Goal: Task Accomplishment & Management: Manage account settings

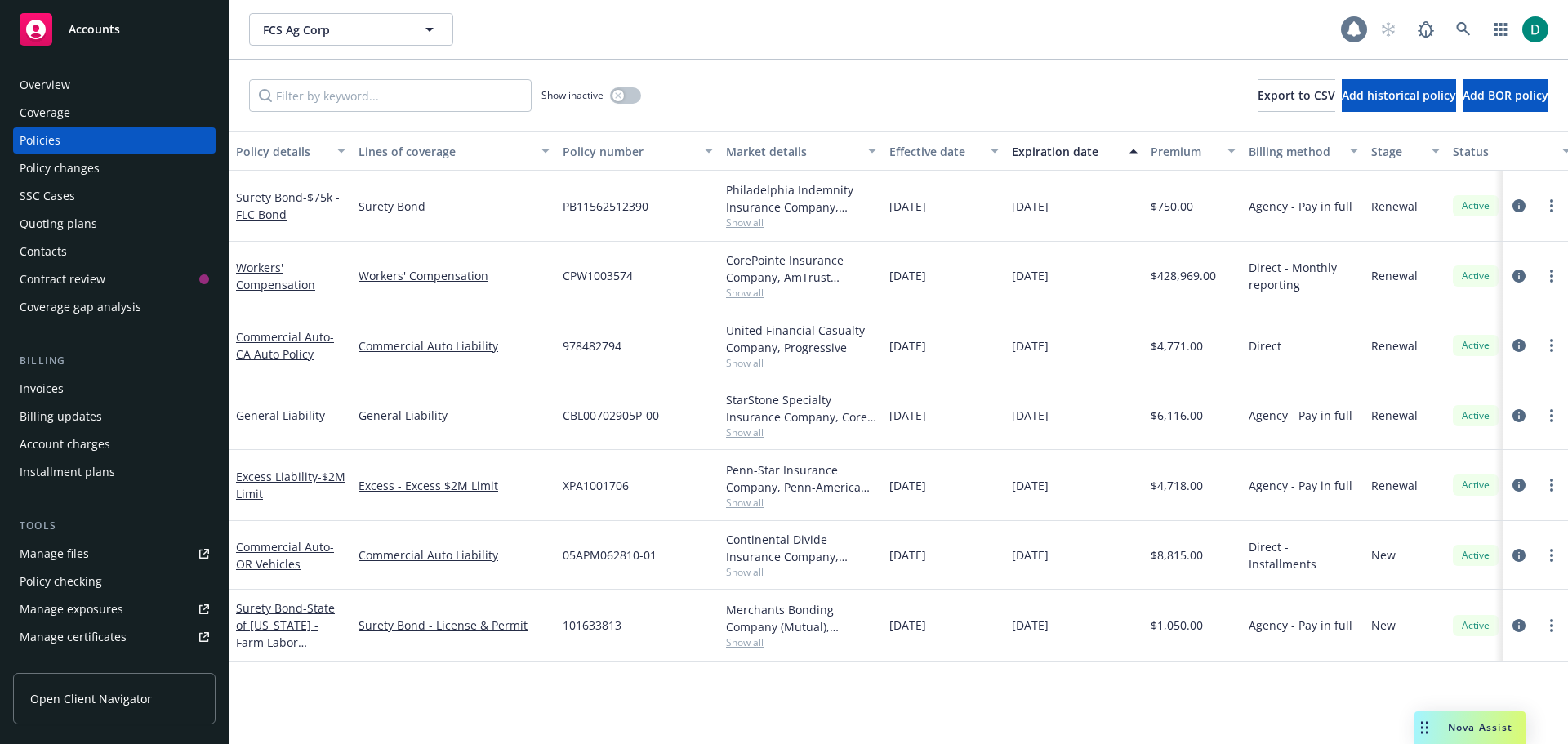
click at [1356, 31] on icon at bounding box center [1354, 29] width 13 height 15
click at [1465, 26] on icon at bounding box center [1463, 29] width 15 height 15
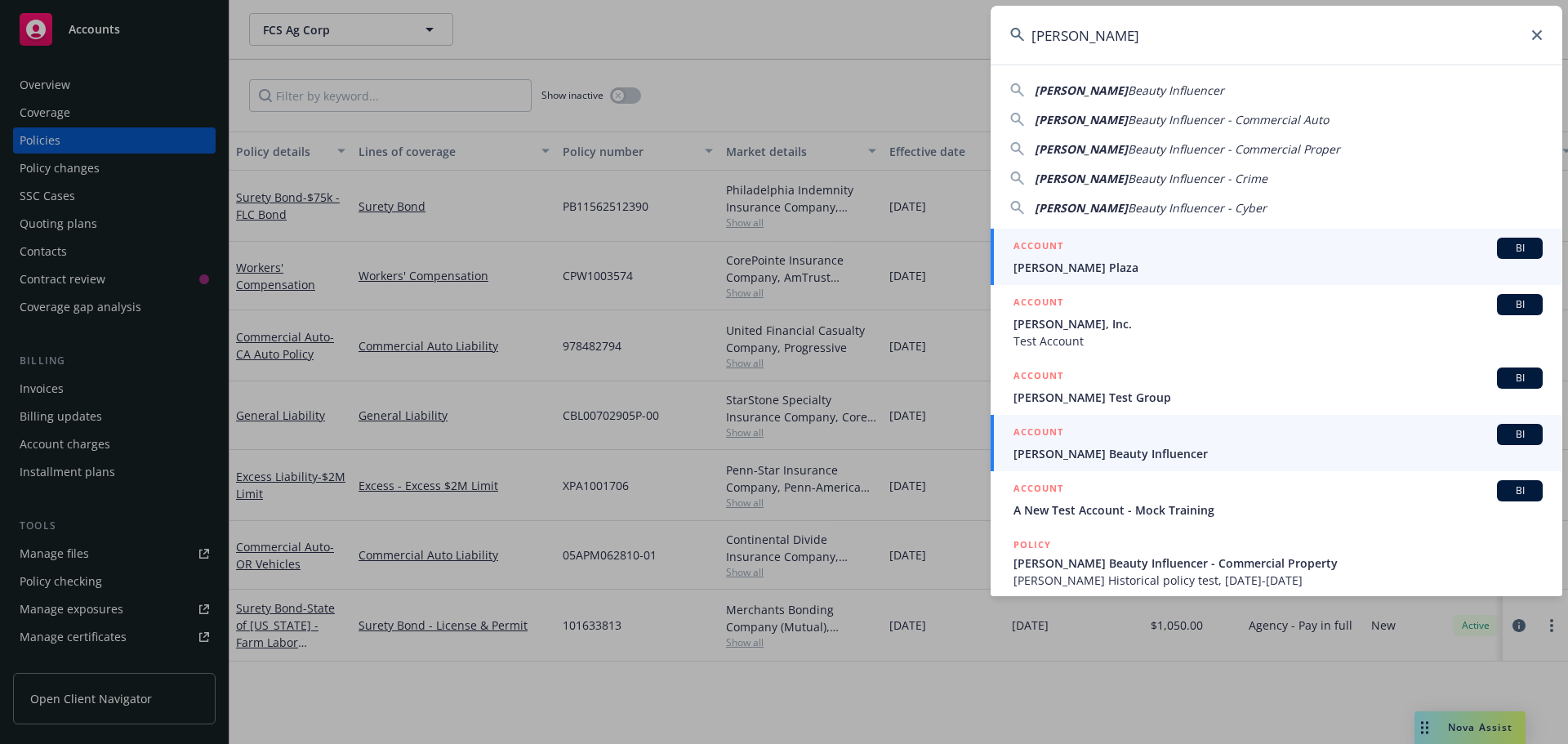
type input "[PERSON_NAME]"
click at [1099, 454] on span "[PERSON_NAME] Beauty Influencer" at bounding box center [1278, 454] width 530 height 17
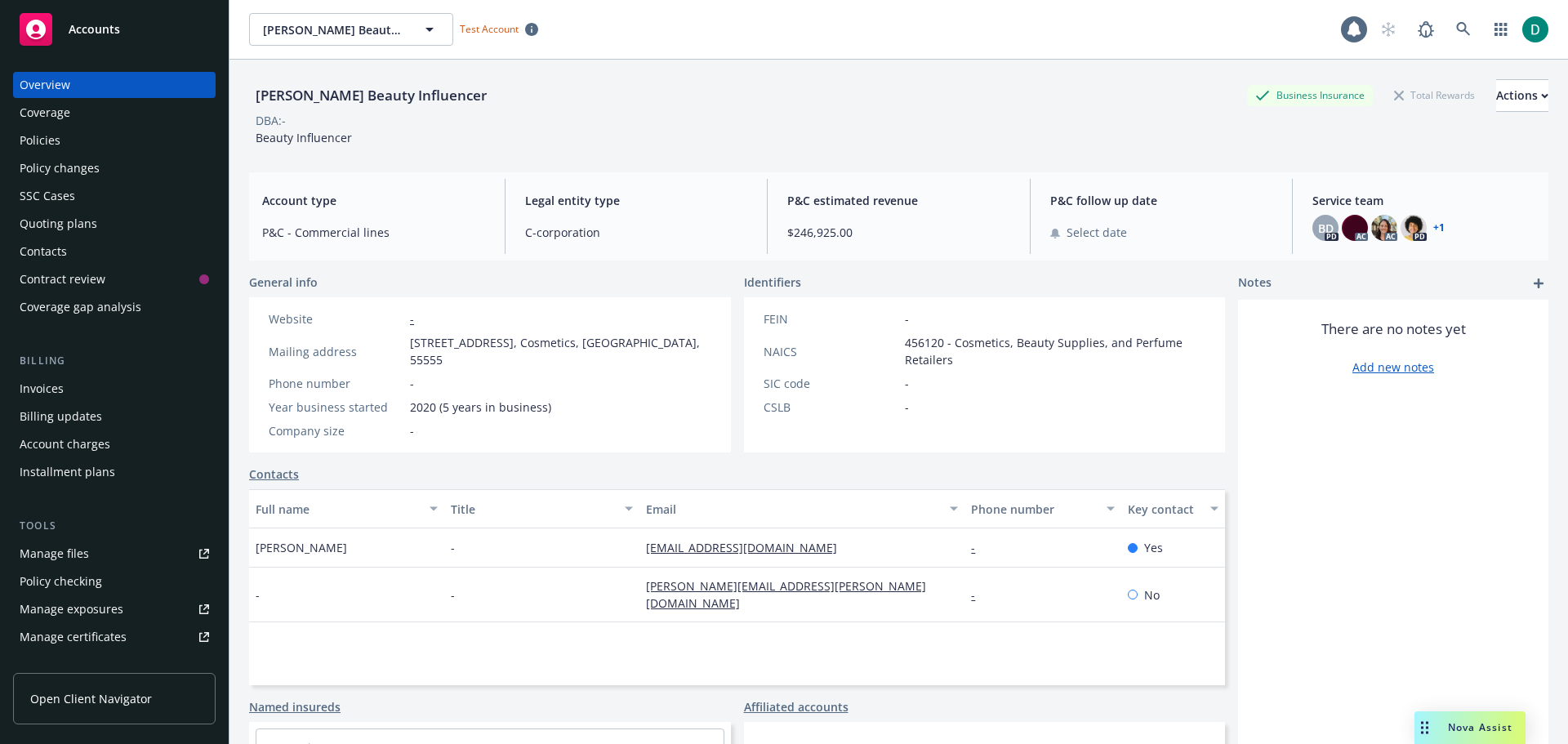
click at [54, 140] on div "Policies" at bounding box center [39, 140] width 41 height 26
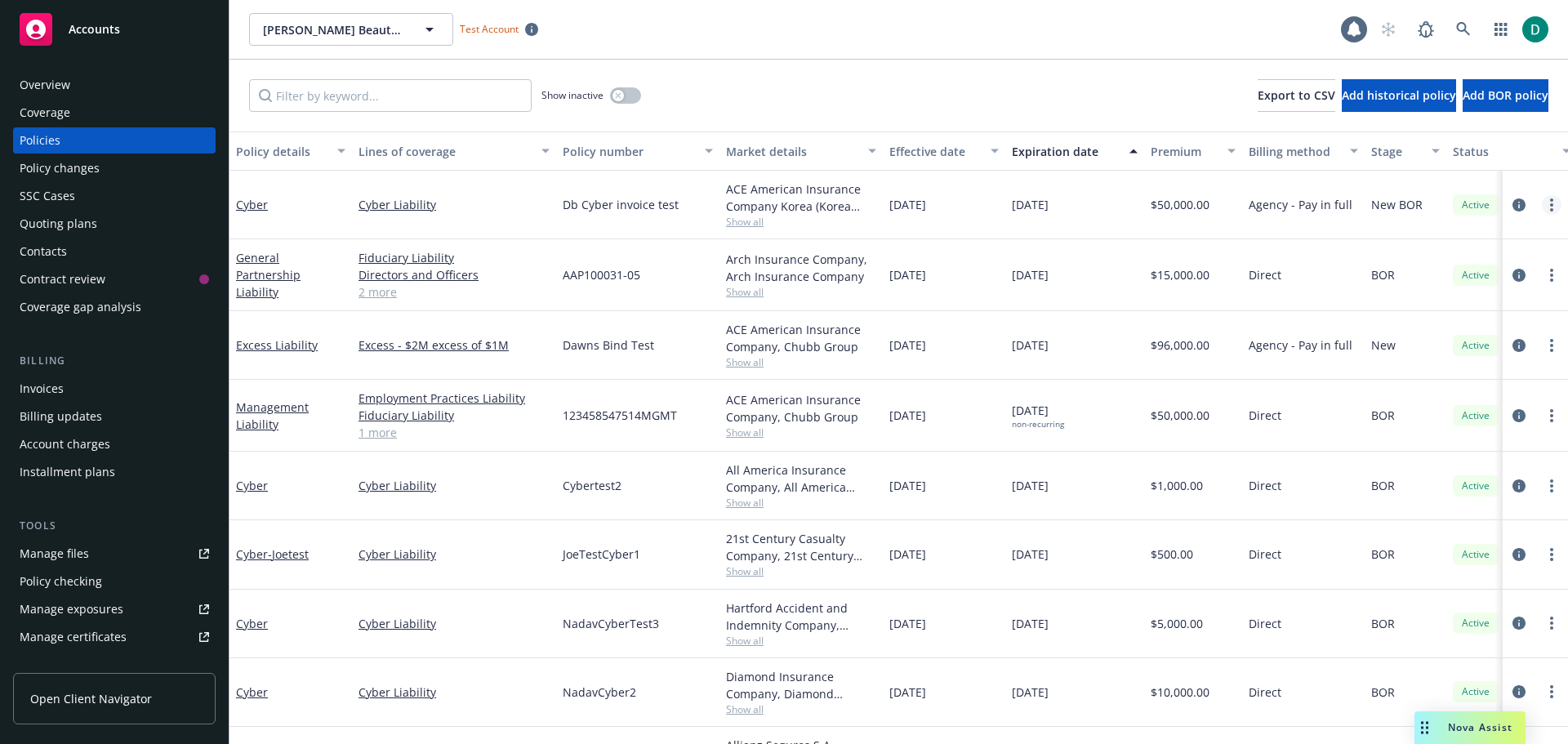
click at [1543, 207] on link "more" at bounding box center [1552, 205] width 19 height 19
click at [263, 206] on link "Cyber" at bounding box center [252, 205] width 32 height 16
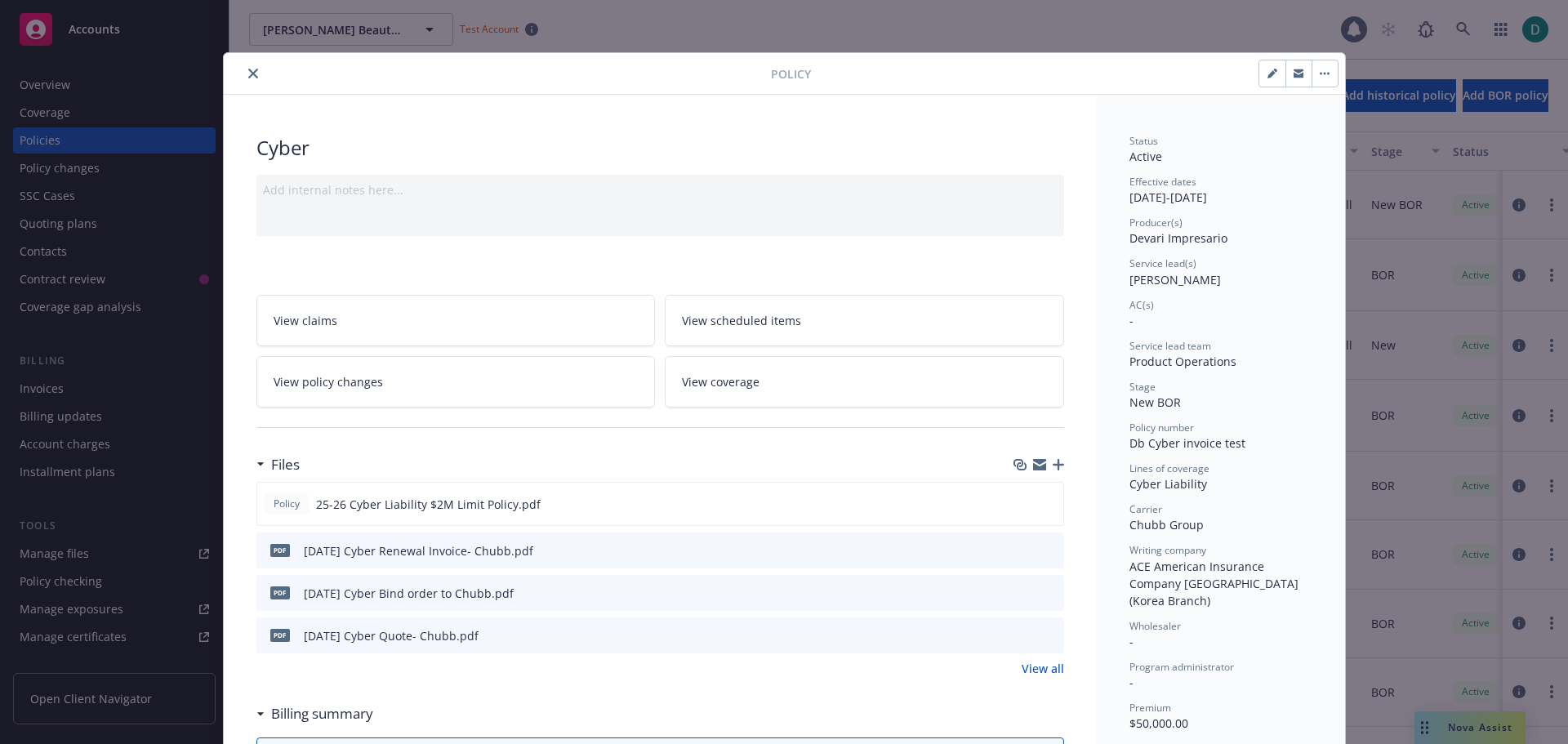
click at [392, 391] on link "View policy changes" at bounding box center [456, 381] width 400 height 51
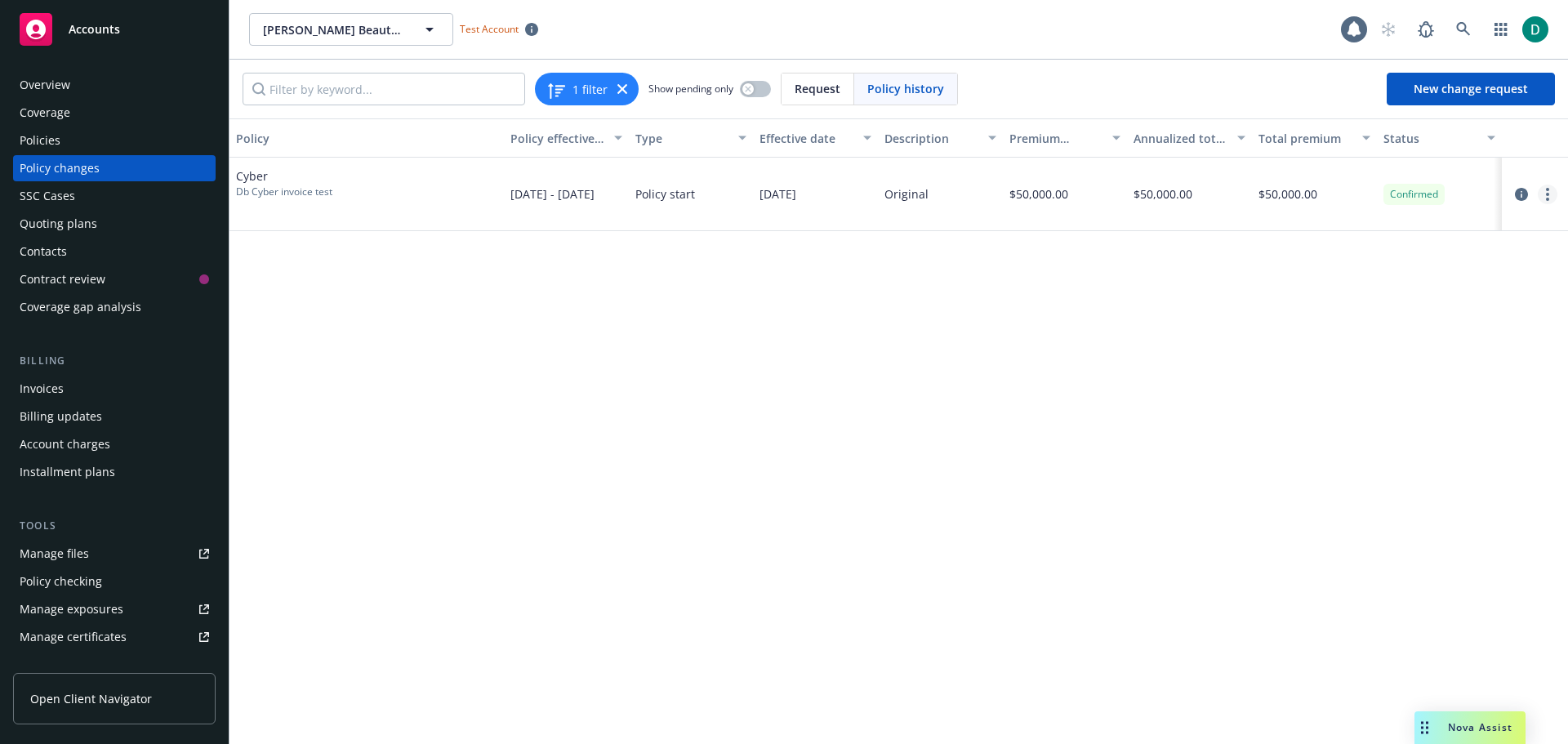
click at [1551, 198] on link "more" at bounding box center [1548, 195] width 19 height 19
click at [1349, 323] on link "Edit billing info" at bounding box center [1416, 325] width 280 height 32
